Goal: Find specific page/section: Find specific page/section

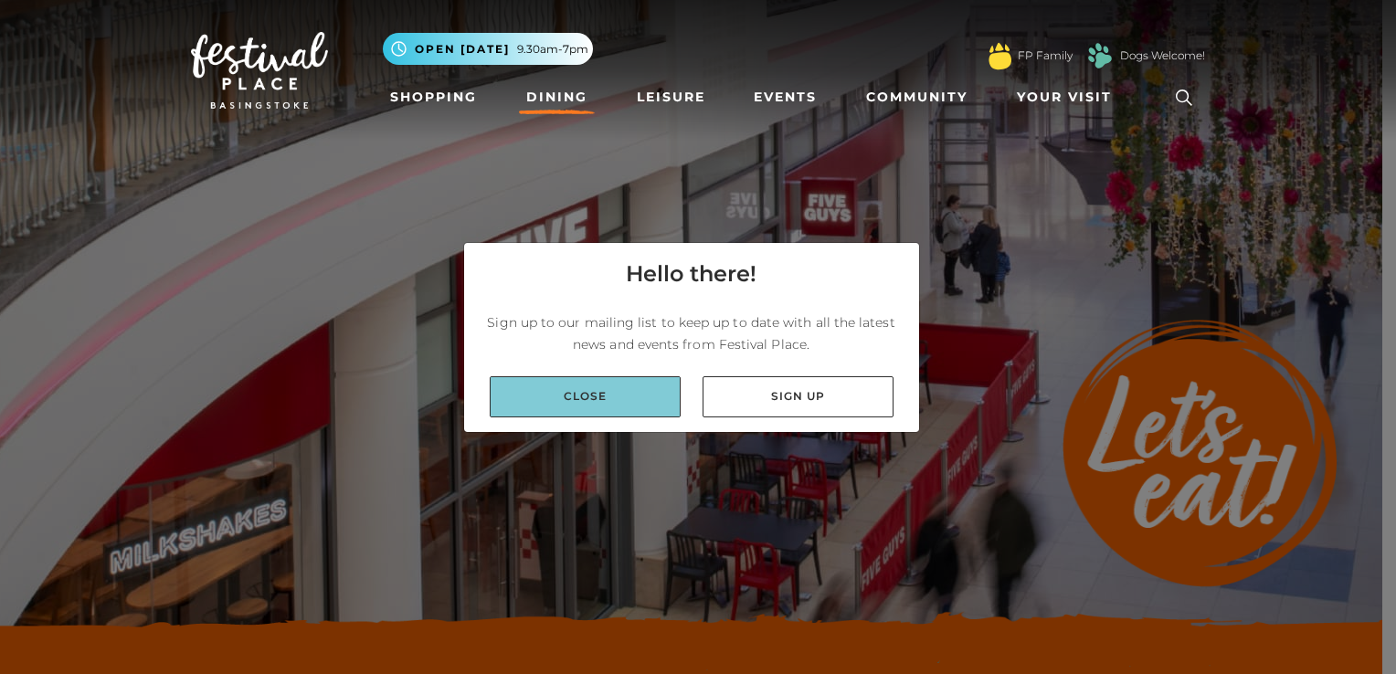
click at [615, 402] on link "Close" at bounding box center [585, 396] width 191 height 41
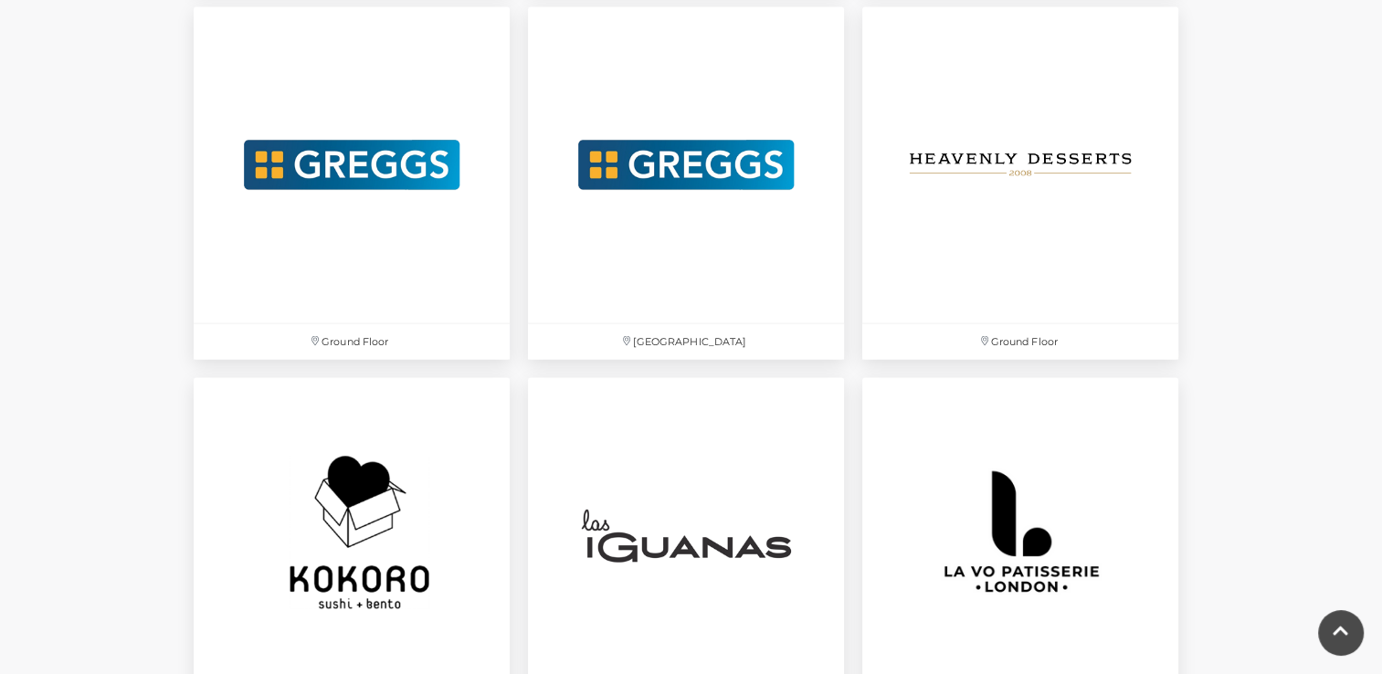
scroll to position [3800, 0]
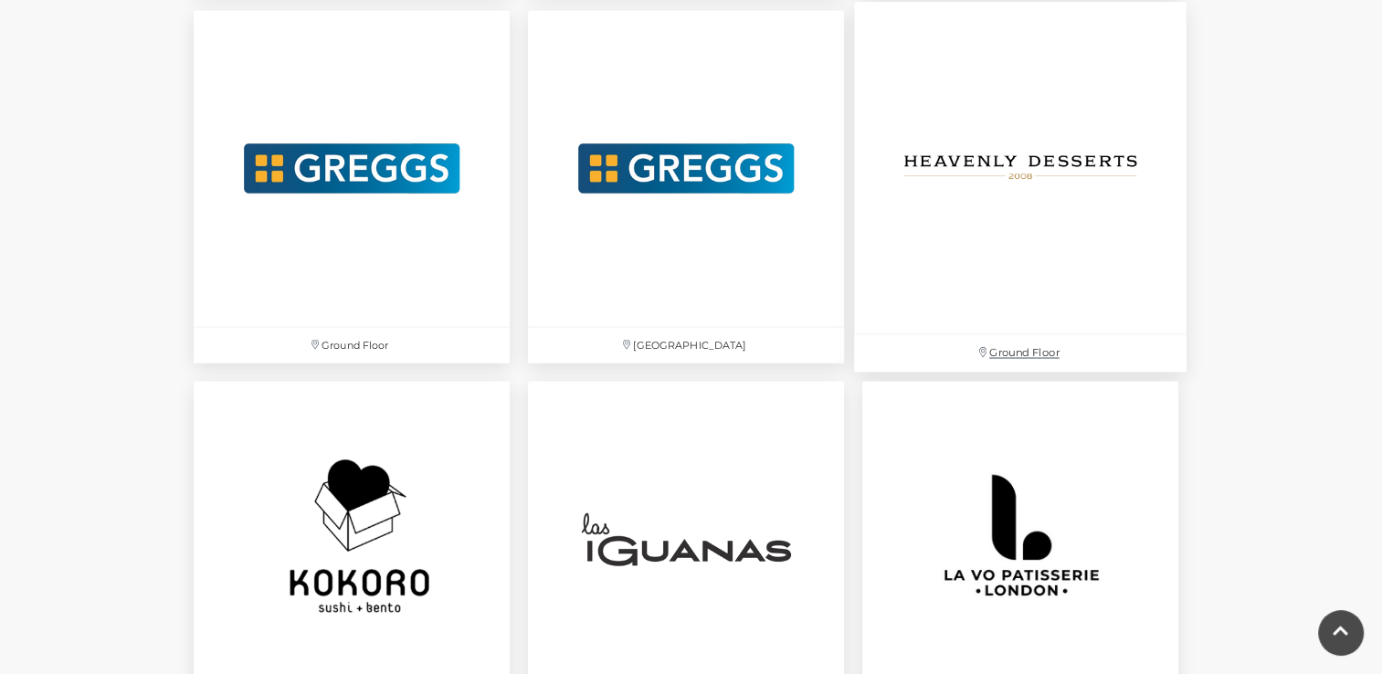
click at [1032, 168] on img at bounding box center [1020, 168] width 333 height 333
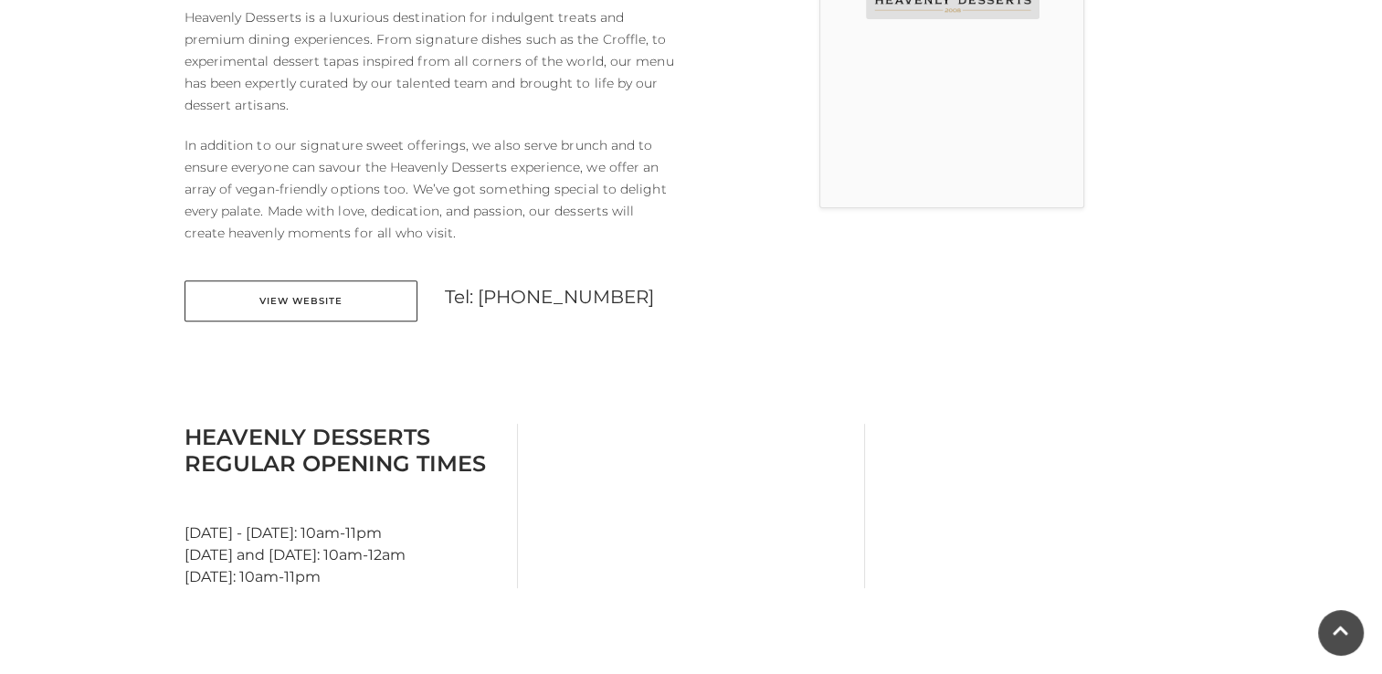
scroll to position [544, 0]
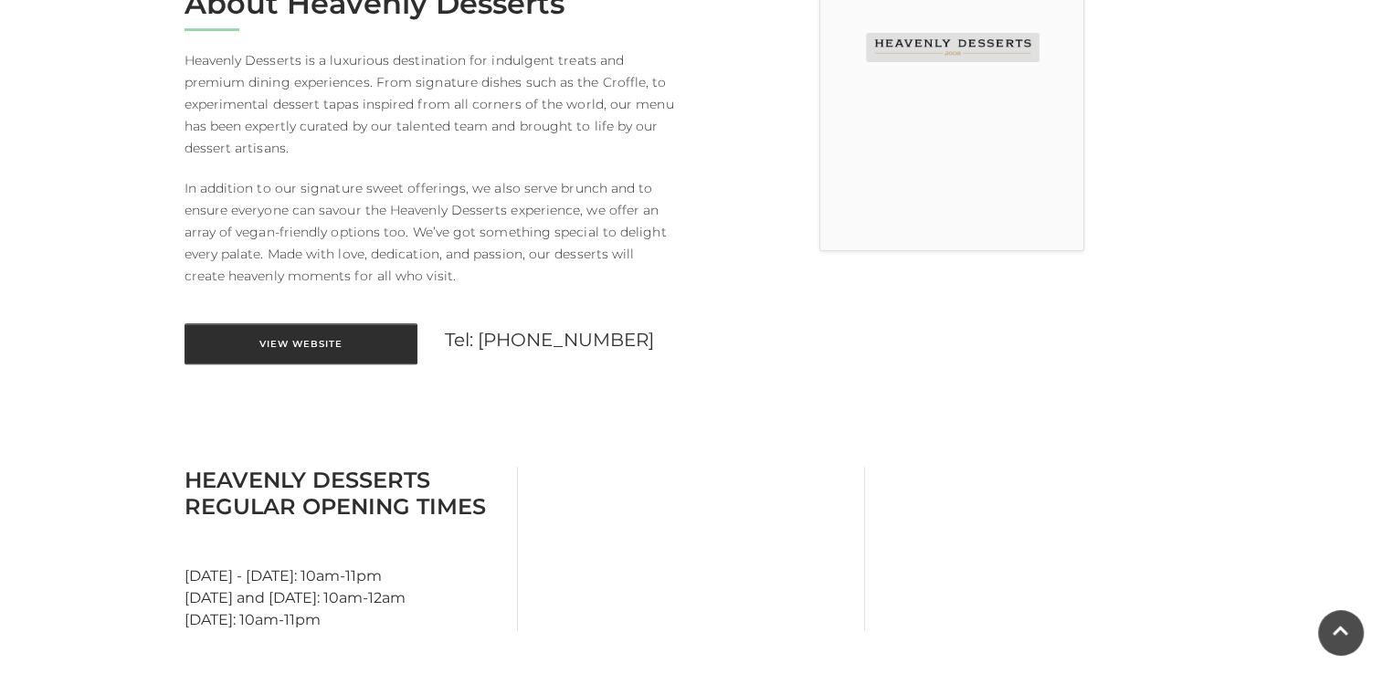
click at [308, 338] on link "View Website" at bounding box center [301, 343] width 233 height 41
